Goal: Task Accomplishment & Management: Complete application form

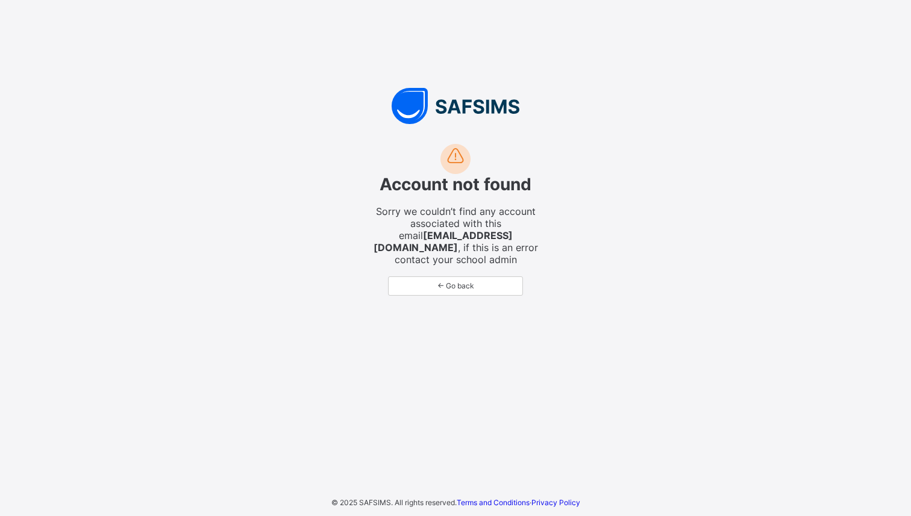
click at [461, 286] on span "← Go back" at bounding box center [456, 285] width 116 height 9
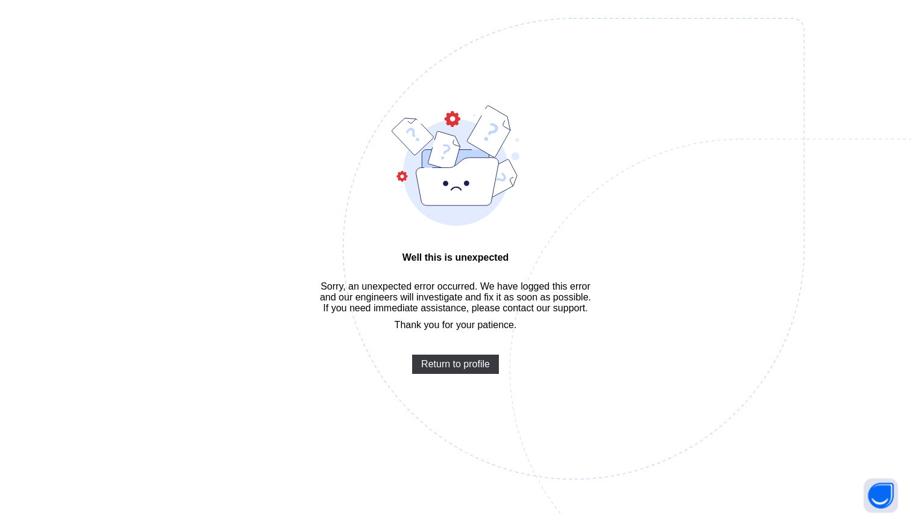
click at [473, 370] on span "Return to profile" at bounding box center [455, 364] width 69 height 11
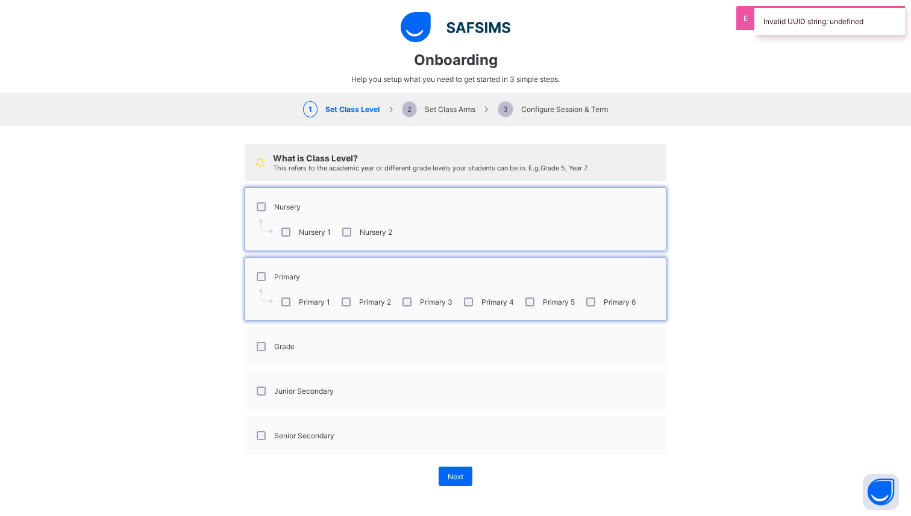
select select "**"
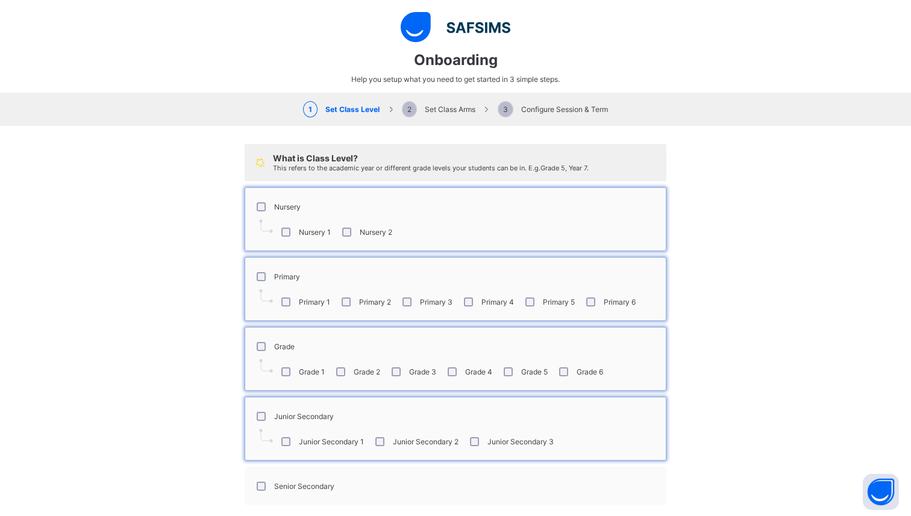
scroll to position [47, 0]
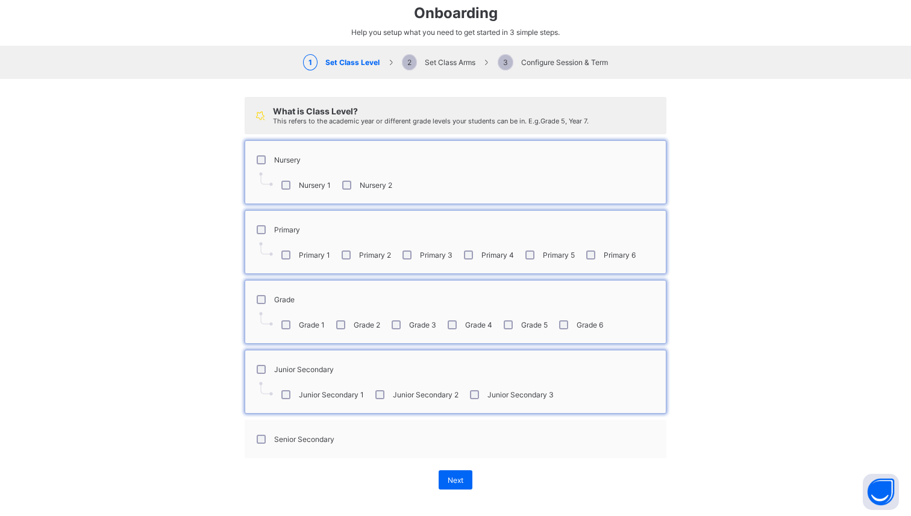
click at [267, 437] on div "Senior Secondary" at bounding box center [294, 439] width 80 height 9
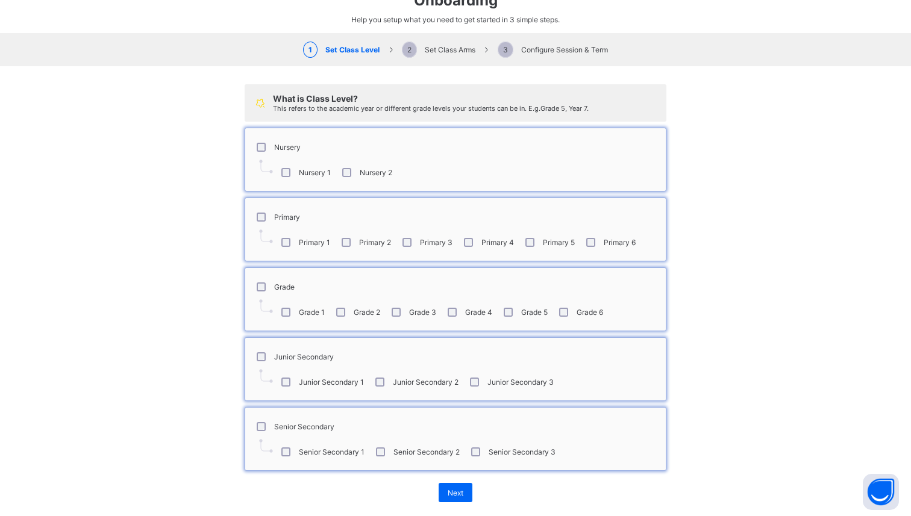
scroll to position [72, 0]
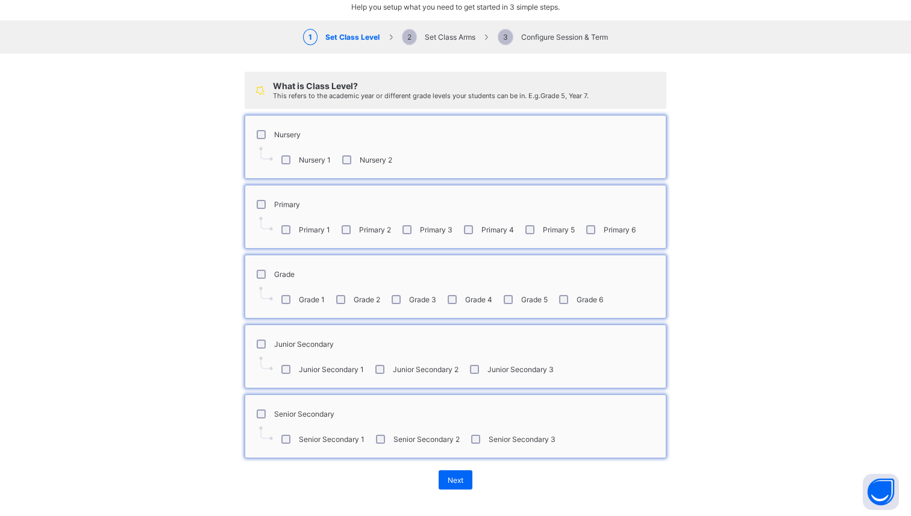
click at [464, 486] on div "Next" at bounding box center [456, 479] width 422 height 31
click at [464, 477] on div "Next" at bounding box center [456, 480] width 34 height 19
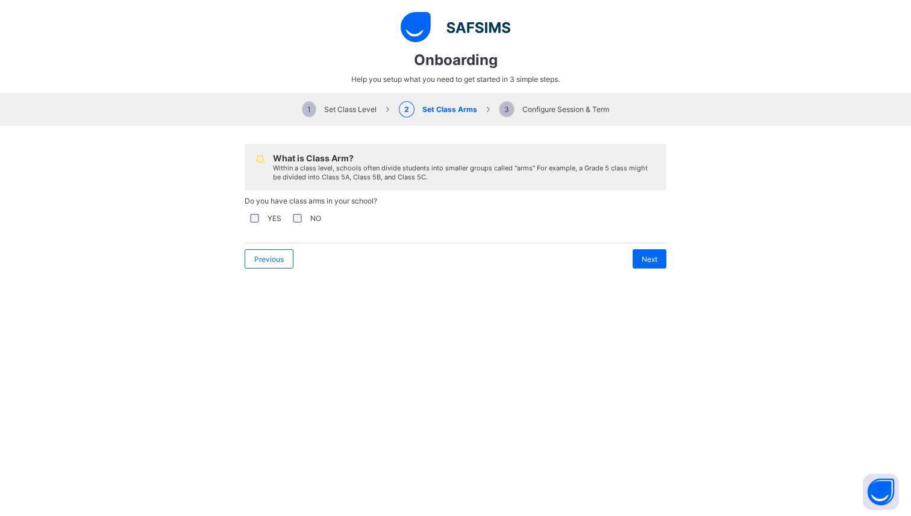
click at [302, 214] on div "NO" at bounding box center [305, 218] width 31 height 9
click at [652, 263] on div "Next" at bounding box center [650, 258] width 34 height 19
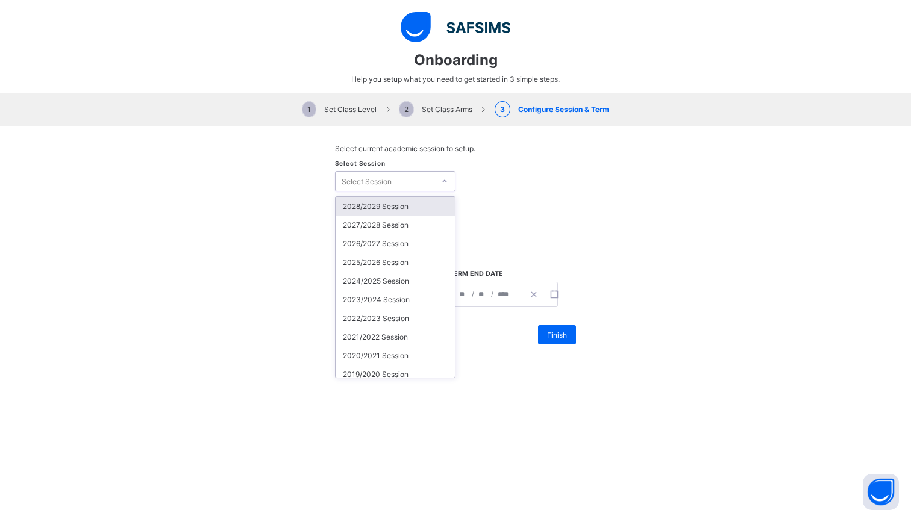
click at [437, 178] on div at bounding box center [445, 181] width 18 height 17
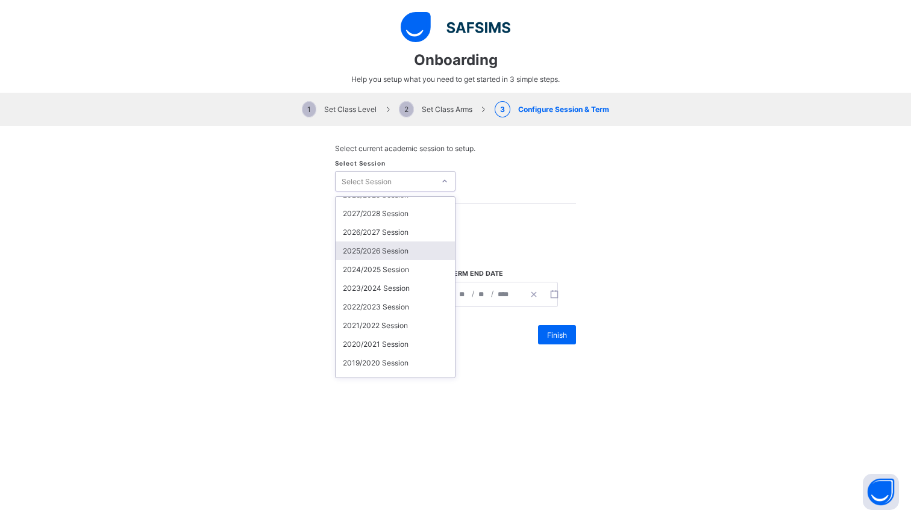
click at [383, 250] on div "2025/2026 Session" at bounding box center [395, 251] width 119 height 19
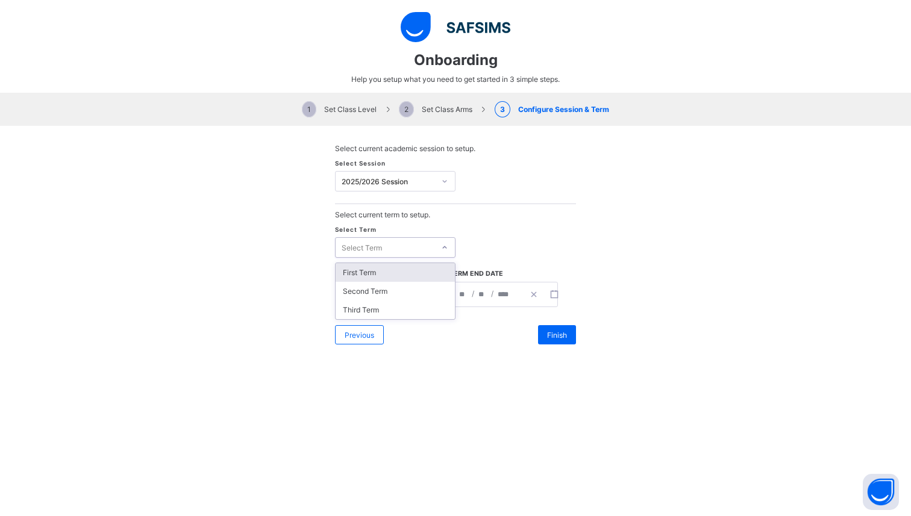
click at [405, 247] on div "Select Term" at bounding box center [385, 247] width 99 height 17
click at [389, 267] on div "First Term" at bounding box center [395, 272] width 119 height 19
click at [354, 293] on div "**********" at bounding box center [372, 295] width 73 height 24
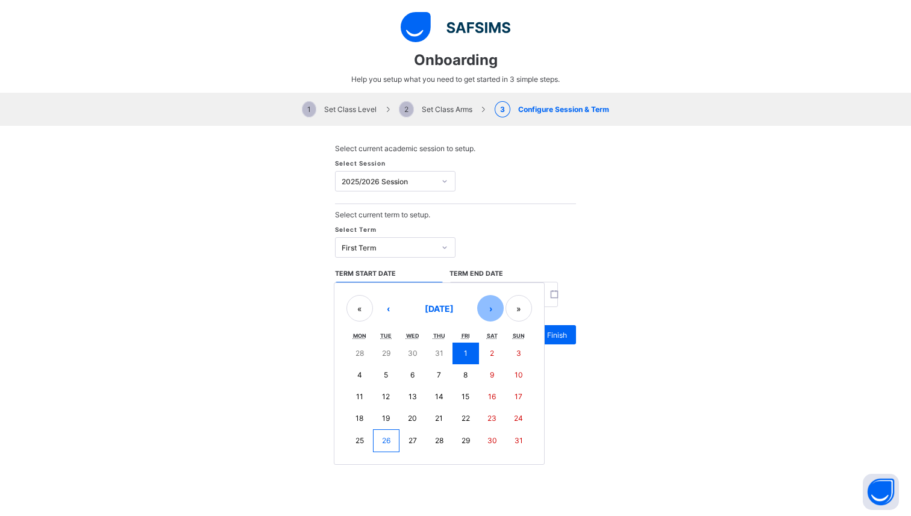
click at [494, 311] on button "›" at bounding box center [490, 308] width 27 height 27
click at [363, 395] on abbr "15" at bounding box center [359, 396] width 8 height 9
type input "**********"
type input "*"
type input "**"
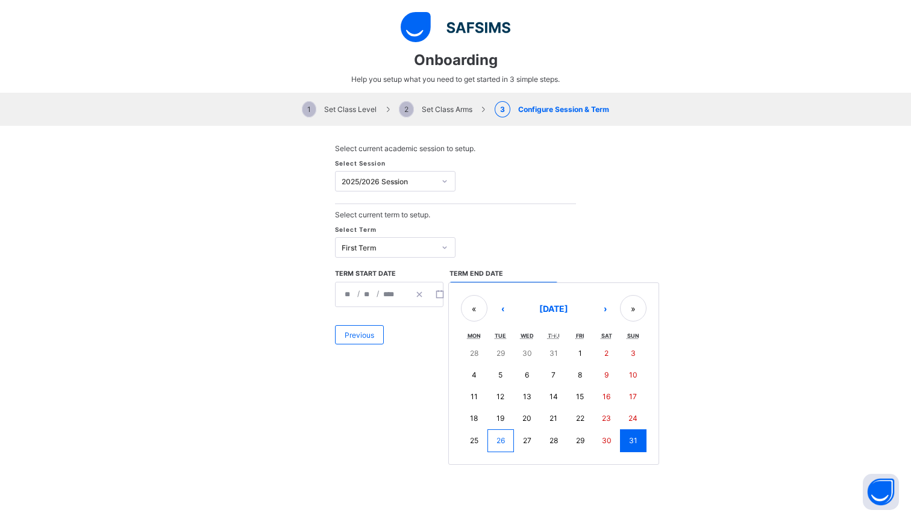
click at [500, 295] on div "**********" at bounding box center [503, 294] width 108 height 25
click at [596, 307] on button "›" at bounding box center [605, 308] width 27 height 27
click at [500, 314] on button "‹" at bounding box center [502, 308] width 27 height 27
click at [597, 310] on button "›" at bounding box center [605, 308] width 27 height 27
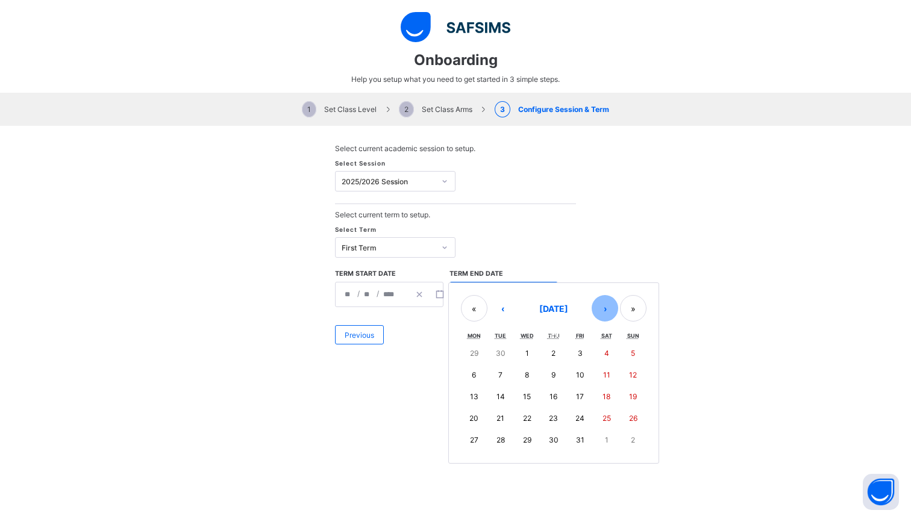
click at [605, 314] on button "›" at bounding box center [605, 308] width 27 height 27
click at [606, 303] on button "›" at bounding box center [605, 308] width 27 height 27
click at [475, 395] on abbr "15" at bounding box center [474, 396] width 8 height 9
type input "**********"
type input "**"
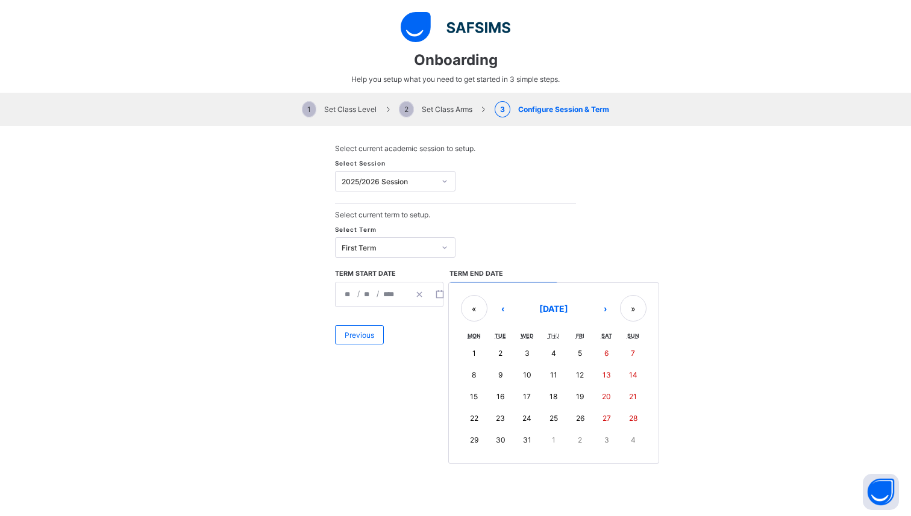
type input "**"
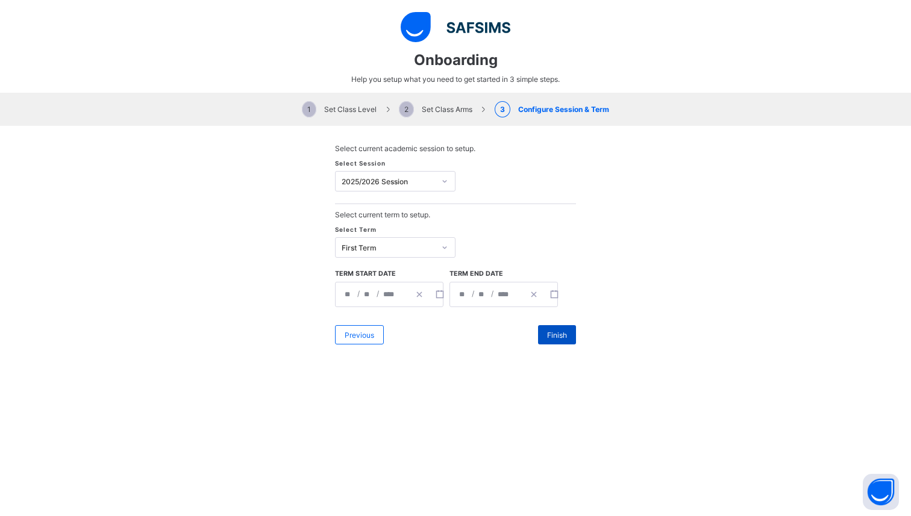
click at [561, 333] on span "Finish" at bounding box center [557, 335] width 20 height 9
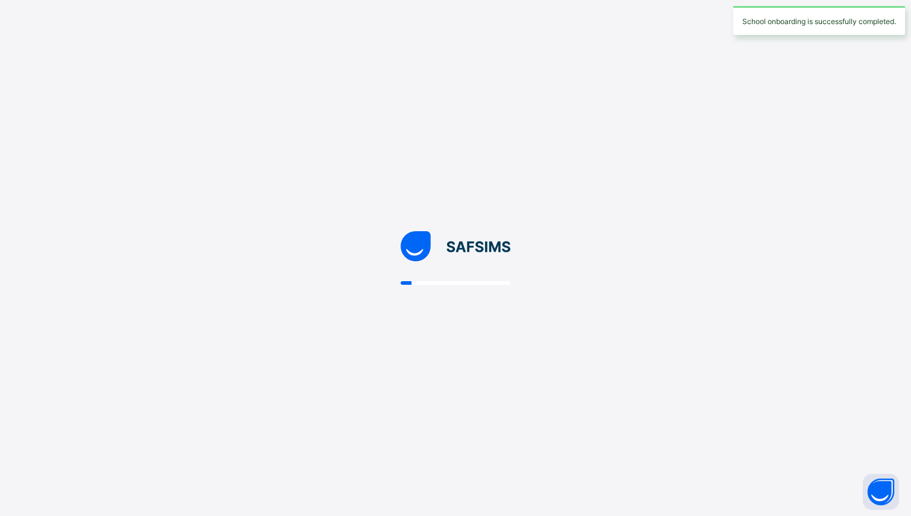
scroll to position [0, 0]
select select "**"
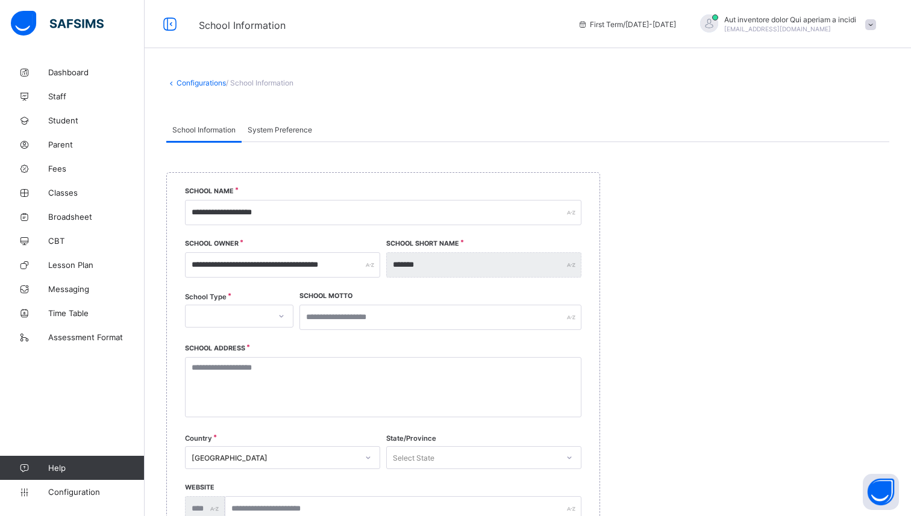
click at [287, 129] on span "System Preference" at bounding box center [280, 129] width 64 height 9
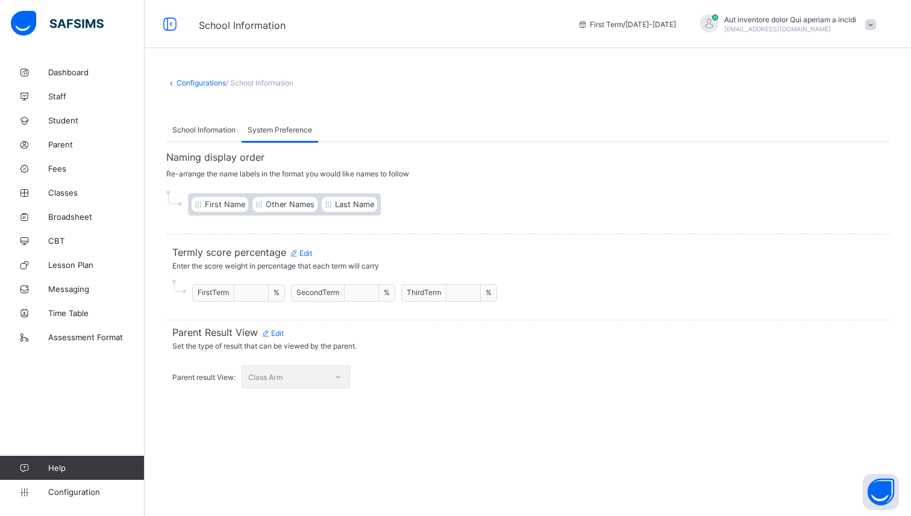
click at [305, 372] on div "Class Arm" at bounding box center [296, 377] width 108 height 23
click at [281, 330] on span "Edit" at bounding box center [272, 333] width 23 height 9
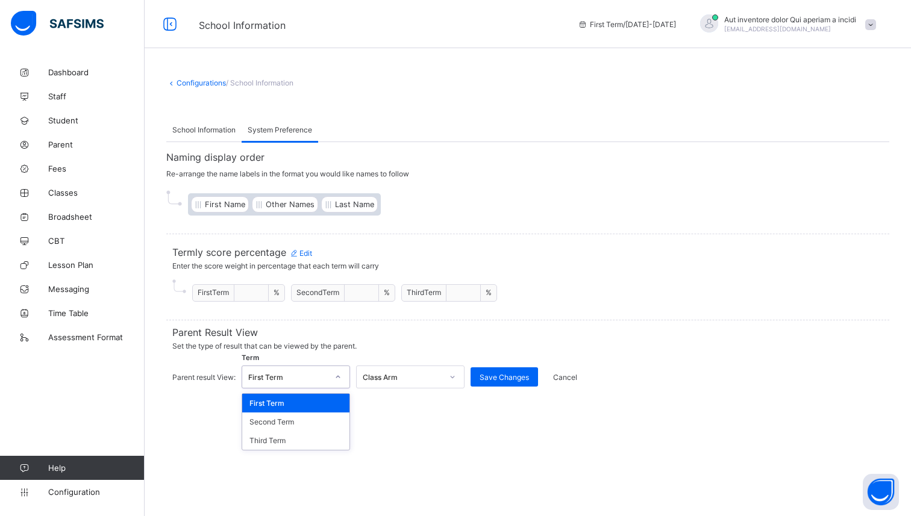
click at [340, 374] on icon at bounding box center [337, 377] width 7 height 12
click at [372, 339] on span "Set the type of result that can be viewed by the parent." at bounding box center [527, 346] width 711 height 15
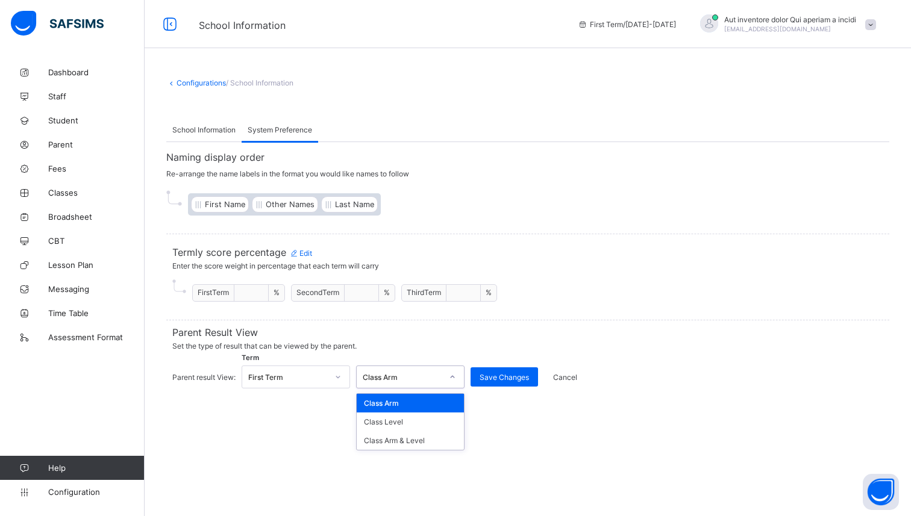
click at [394, 373] on div "Class Arm" at bounding box center [403, 377] width 80 height 9
click at [408, 332] on span "Parent Result View" at bounding box center [527, 333] width 711 height 12
click at [322, 374] on div "First Term" at bounding box center [288, 377] width 80 height 9
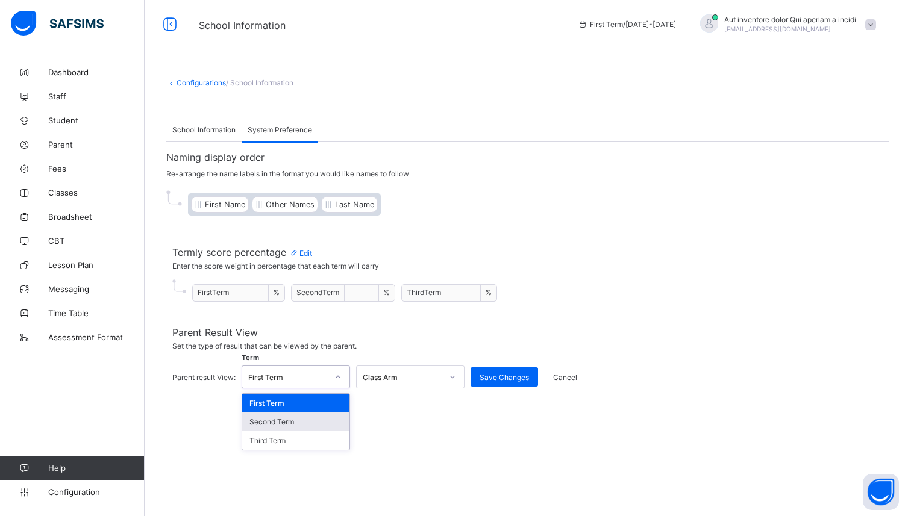
click at [299, 415] on div "Second Term" at bounding box center [295, 422] width 107 height 19
click at [317, 378] on div "Second Term" at bounding box center [288, 377] width 80 height 9
click at [282, 330] on span "Parent Result View" at bounding box center [527, 333] width 711 height 12
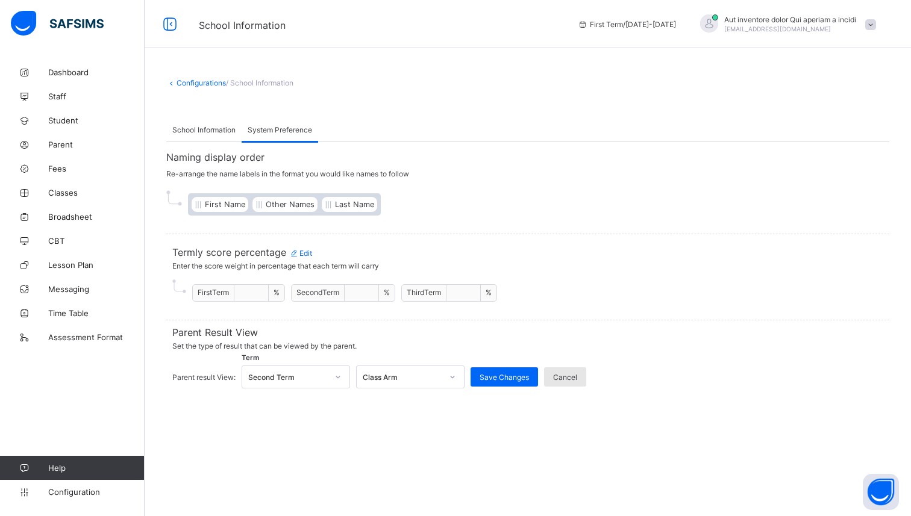
click at [556, 373] on span "Cancel" at bounding box center [565, 377] width 24 height 9
click at [305, 250] on span "Edit" at bounding box center [300, 253] width 23 height 9
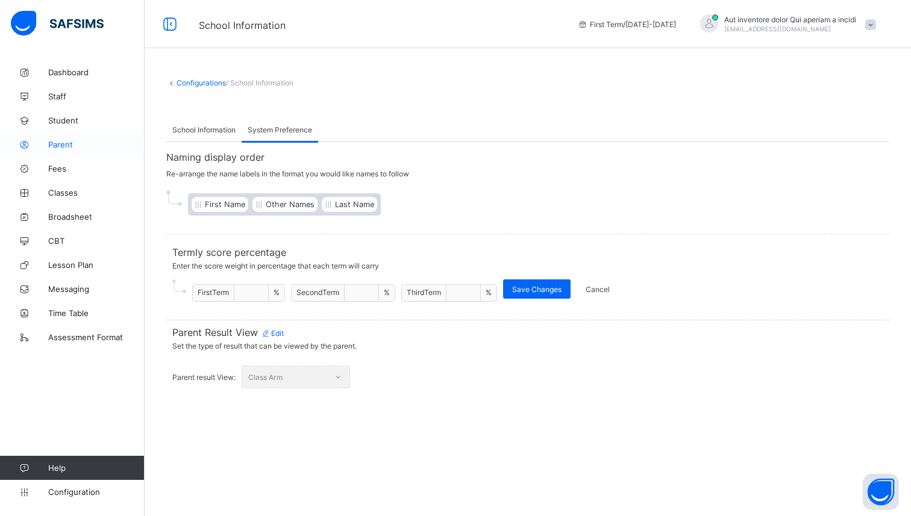
click at [58, 144] on span "Parent" at bounding box center [96, 145] width 96 height 10
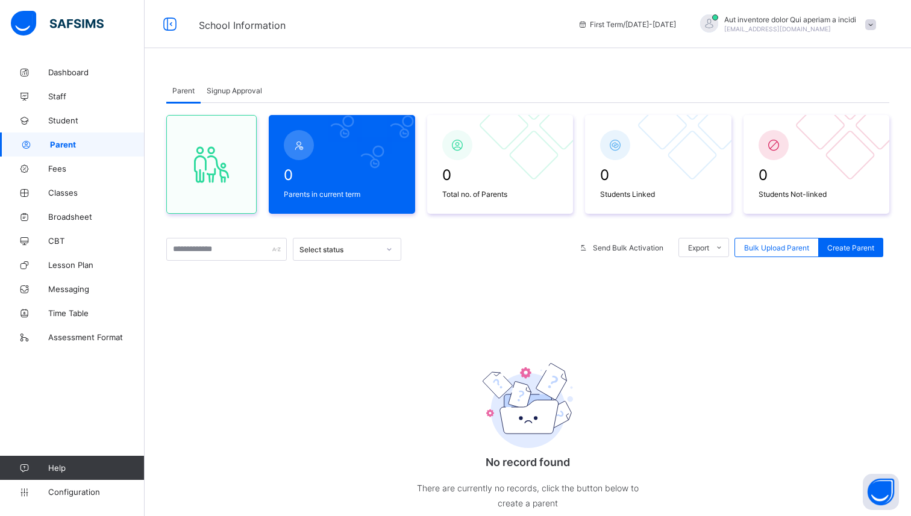
click at [242, 89] on span "Signup Approval" at bounding box center [234, 90] width 55 height 9
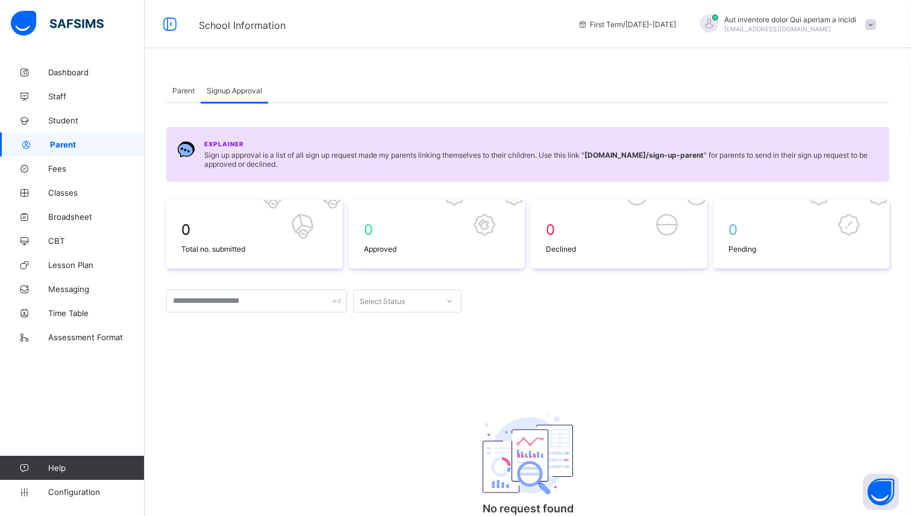
click at [187, 85] on div "Parent" at bounding box center [183, 90] width 34 height 24
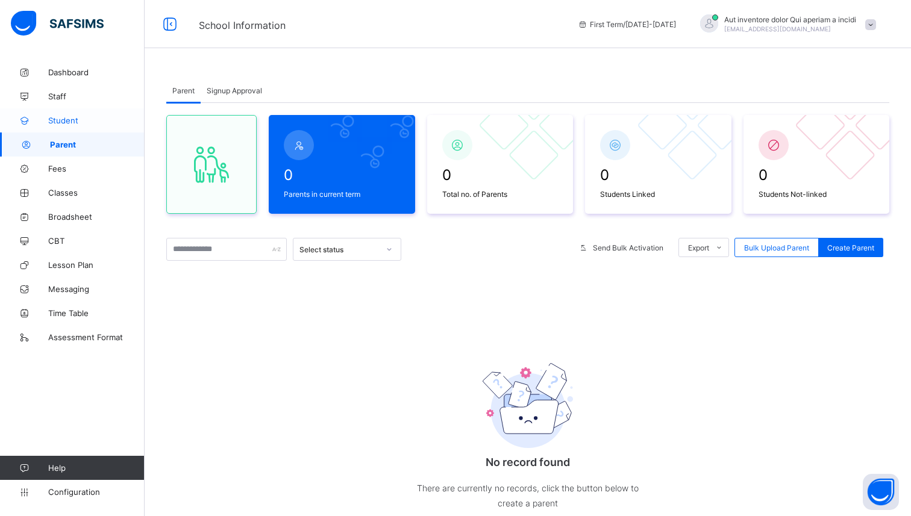
click at [60, 119] on span "Student" at bounding box center [96, 121] width 96 height 10
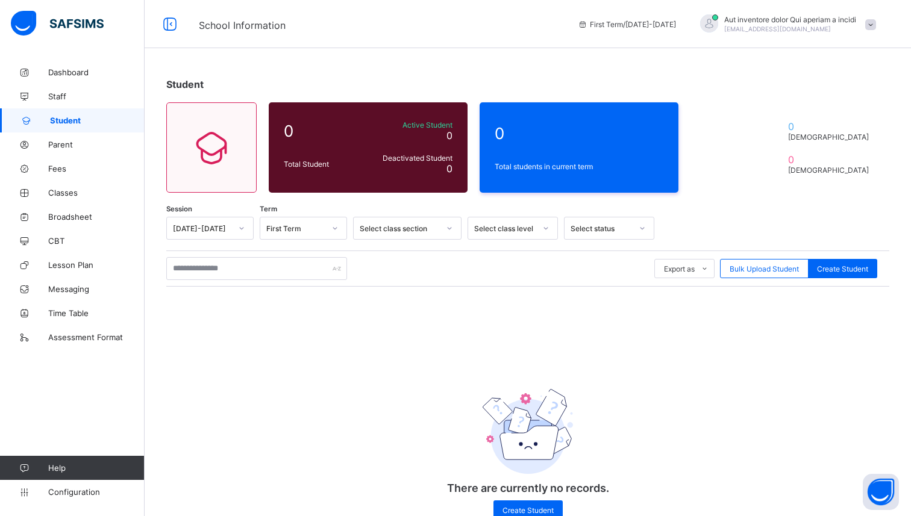
scroll to position [34, 0]
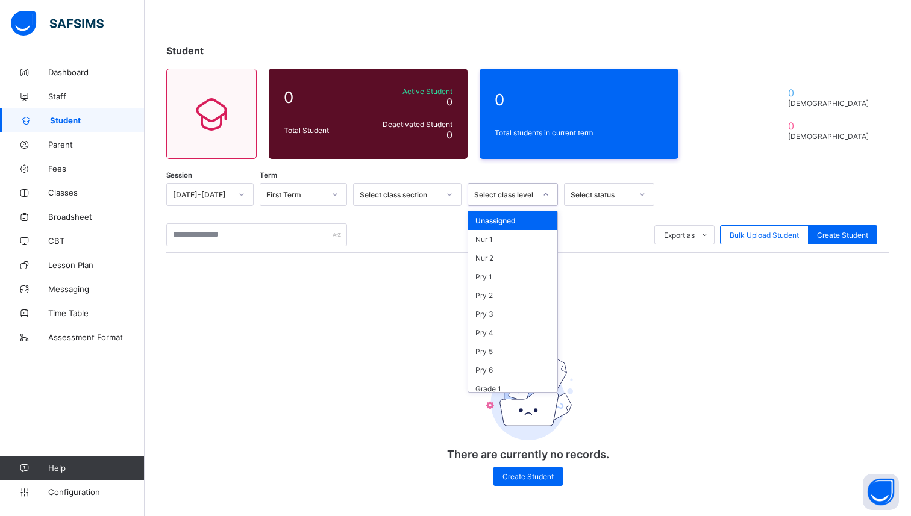
click at [531, 187] on div "Select class level" at bounding box center [501, 194] width 66 height 17
click at [595, 213] on div "Session 2025-2026 Term First Term Select class section option Unassigned focuse…" at bounding box center [527, 340] width 723 height 315
click at [530, 198] on div "Select class level" at bounding box center [501, 194] width 66 height 17
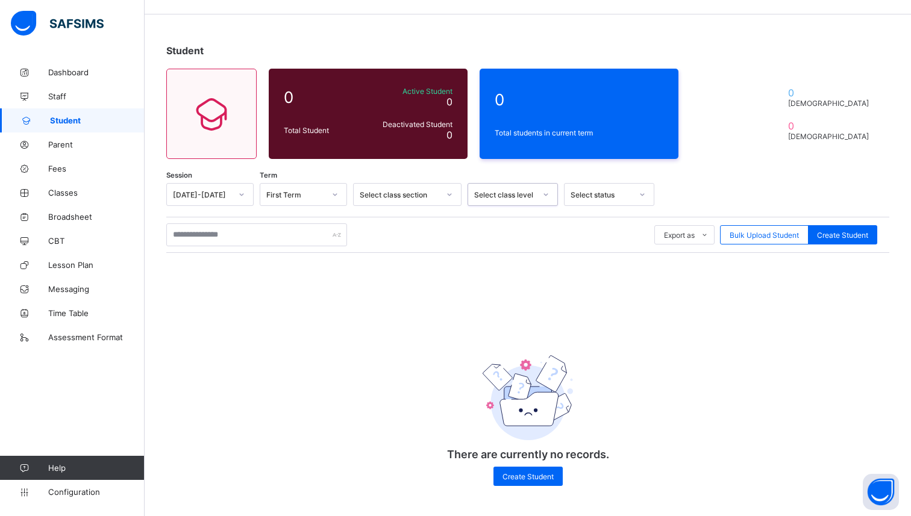
click at [530, 198] on div "Select class level" at bounding box center [501, 194] width 66 height 17
click at [831, 240] on div "Create Student" at bounding box center [842, 234] width 69 height 19
select select "**"
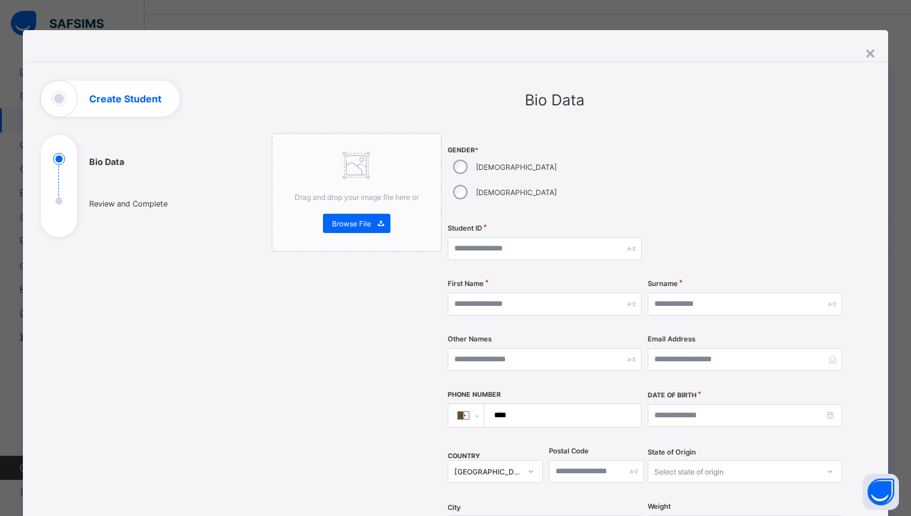
click at [874, 52] on div "**********" at bounding box center [455, 467] width 865 height 874
click at [865, 54] on div "×" at bounding box center [870, 52] width 11 height 20
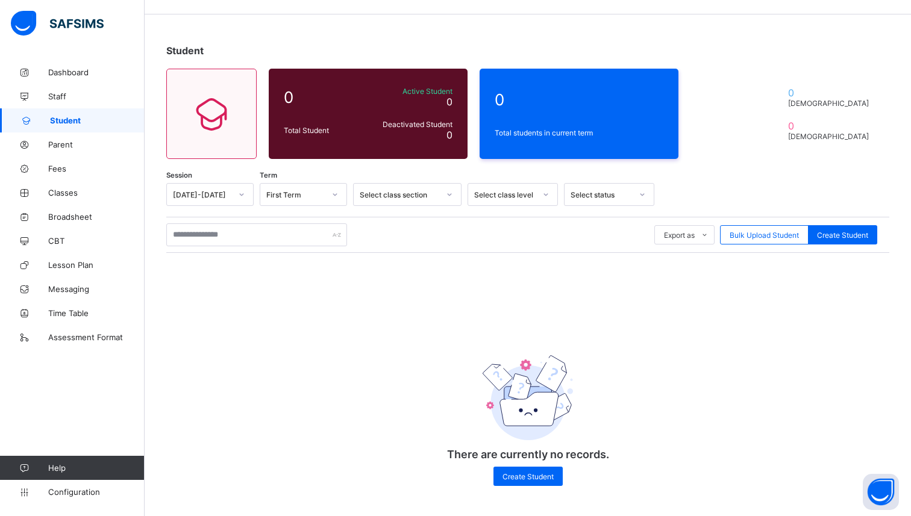
click at [844, 245] on div "Export as Pdf Report Excel Report Excel Report (LMS) Bulk Upload Student Create…" at bounding box center [527, 235] width 723 height 23
click at [836, 236] on span "Create Student" at bounding box center [842, 235] width 51 height 9
select select "**"
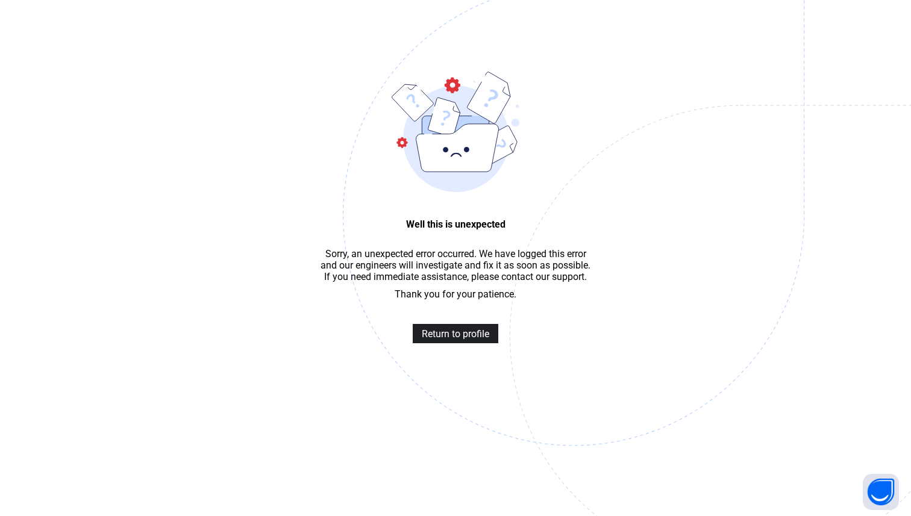
click at [480, 339] on span "Return to profile" at bounding box center [455, 333] width 67 height 11
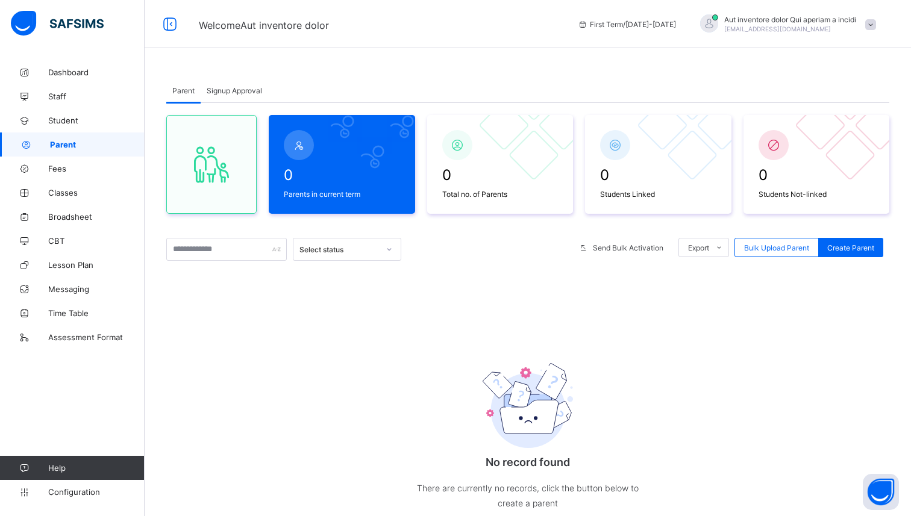
click at [63, 169] on span "Fees" at bounding box center [96, 169] width 96 height 10
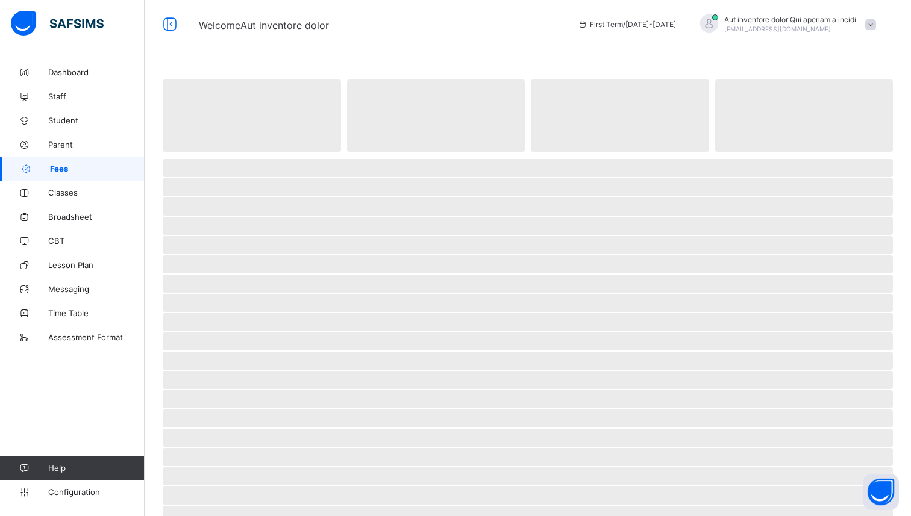
select select "****"
select select "*"
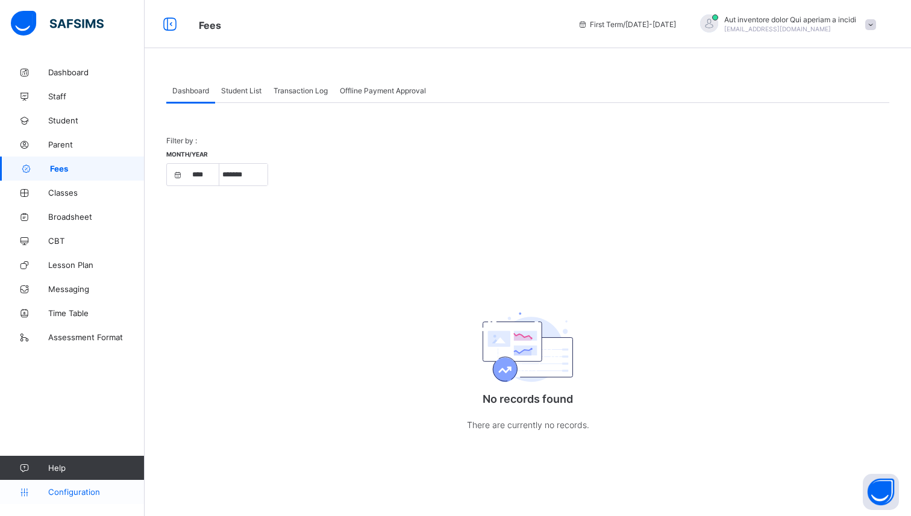
click at [90, 494] on span "Configuration" at bounding box center [96, 492] width 96 height 10
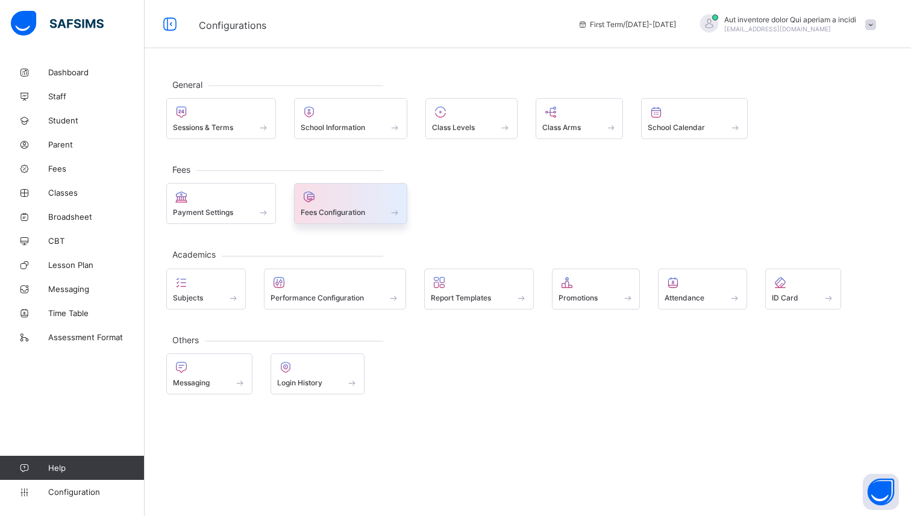
click at [359, 204] on span at bounding box center [351, 205] width 101 height 3
select select "****"
select select "*"
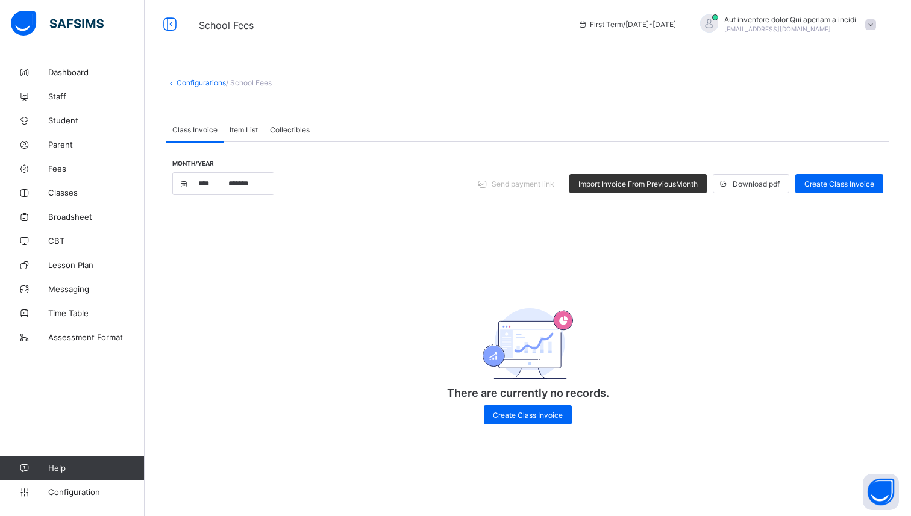
click at [177, 82] on link "Configurations" at bounding box center [201, 82] width 49 height 9
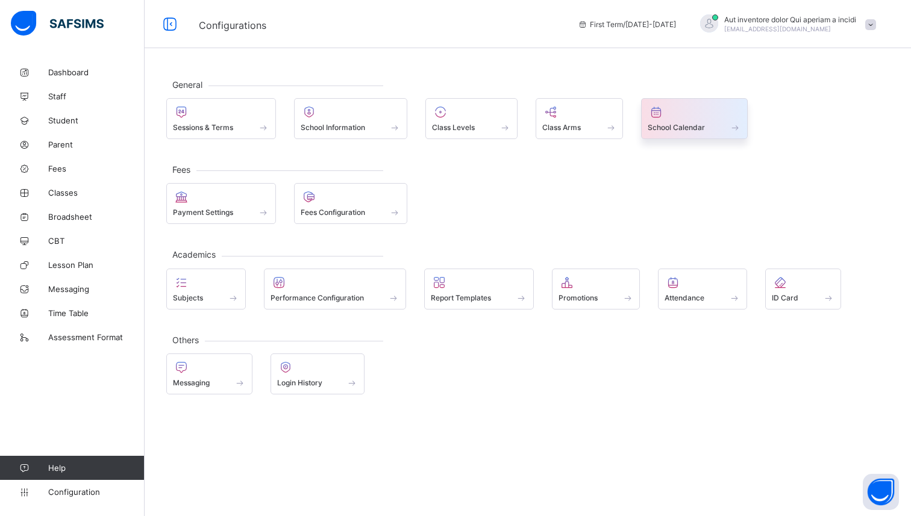
click at [682, 121] on span at bounding box center [694, 120] width 93 height 3
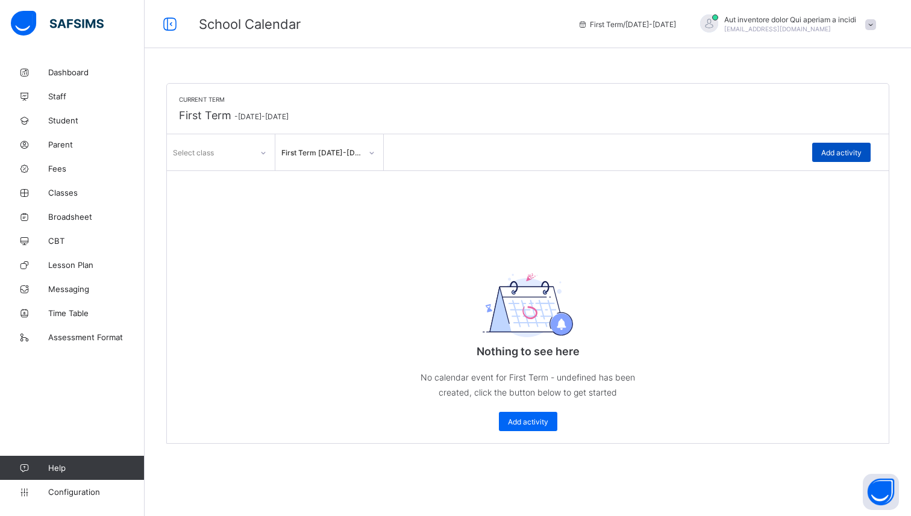
click at [827, 151] on span "Add activity" at bounding box center [841, 152] width 40 height 9
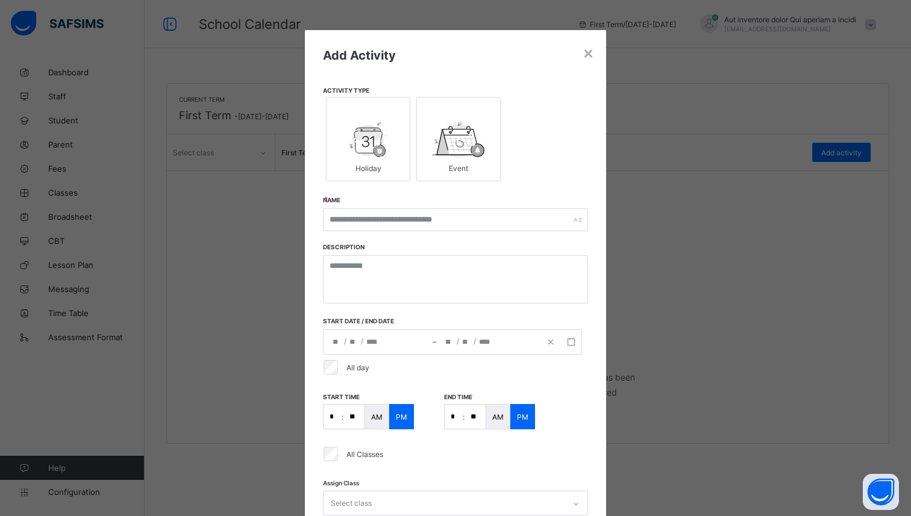
click at [352, 126] on img at bounding box center [367, 140] width 37 height 36
click at [584, 53] on div "×" at bounding box center [588, 52] width 11 height 20
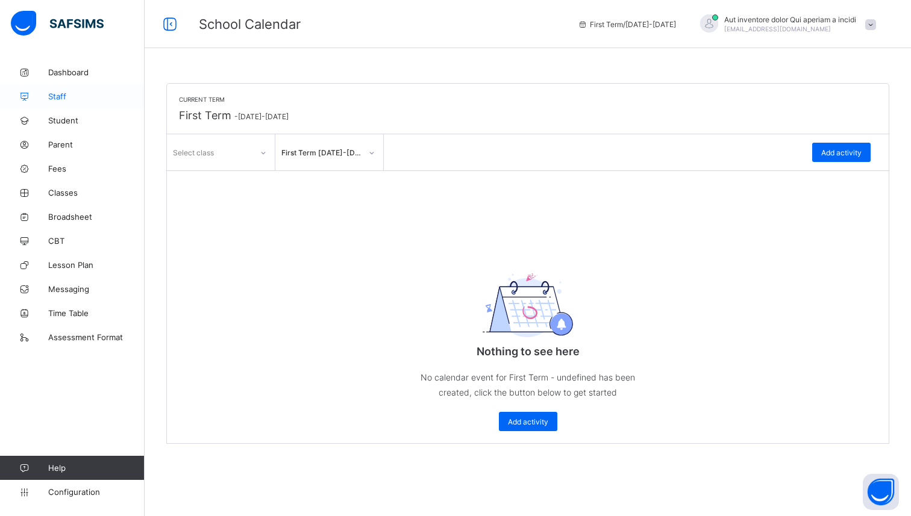
click at [65, 97] on span "Staff" at bounding box center [96, 97] width 96 height 10
